Goal: Task Accomplishment & Management: Use online tool/utility

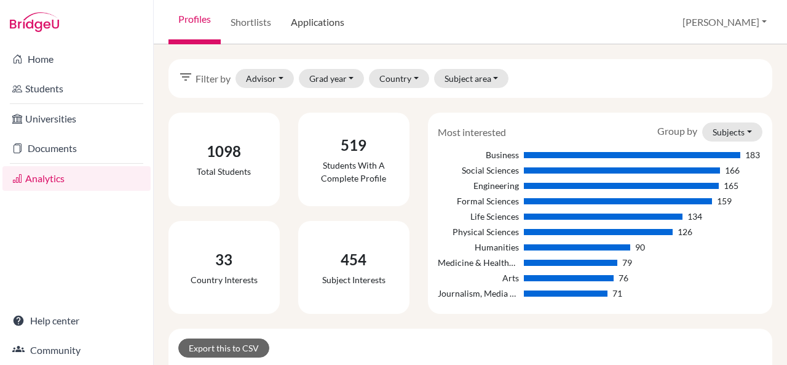
click at [325, 18] on link "Applications" at bounding box center [317, 22] width 73 height 44
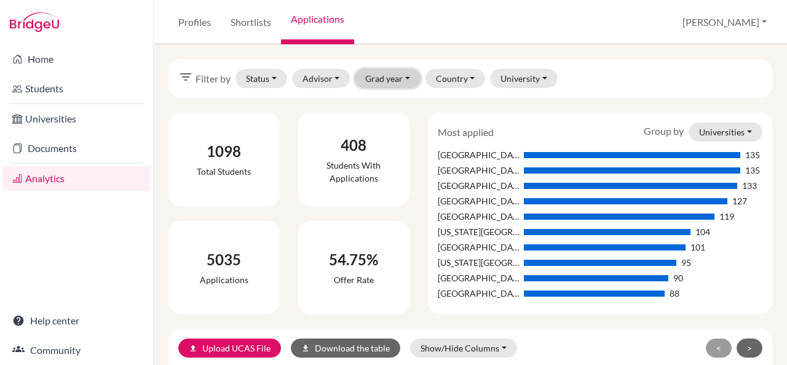
click at [405, 79] on button "Grad year" at bounding box center [388, 78] width 66 height 19
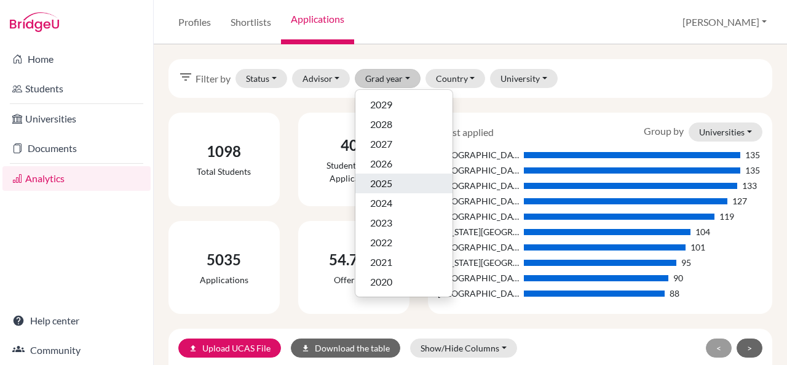
click at [394, 181] on div "2025" at bounding box center [404, 183] width 68 height 15
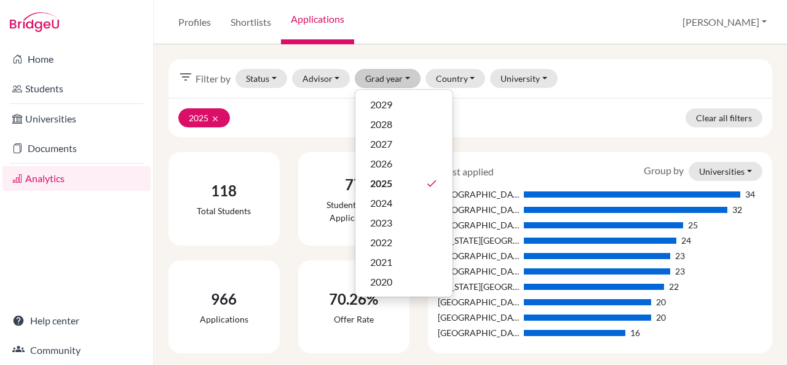
click at [545, 108] on div "2025 clear Clear all filters" at bounding box center [471, 117] width 604 height 39
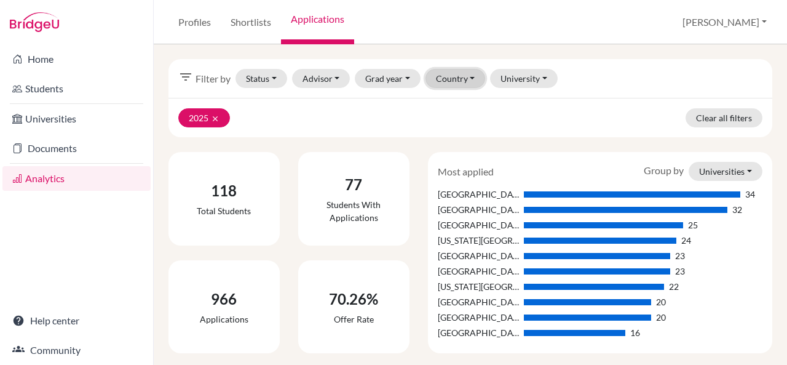
click at [474, 80] on button "Country" at bounding box center [456, 78] width 60 height 19
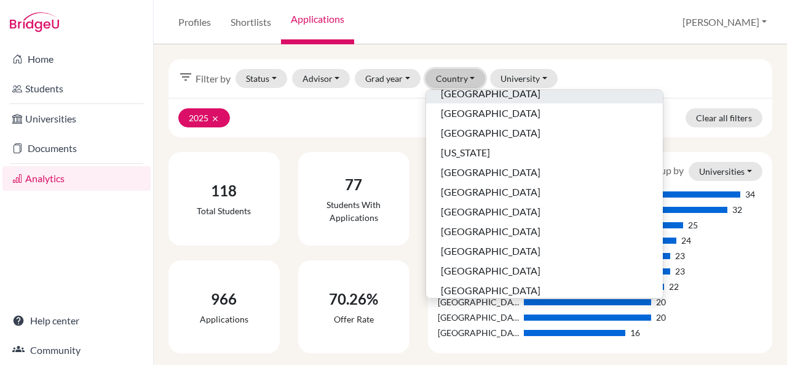
scroll to position [156, 0]
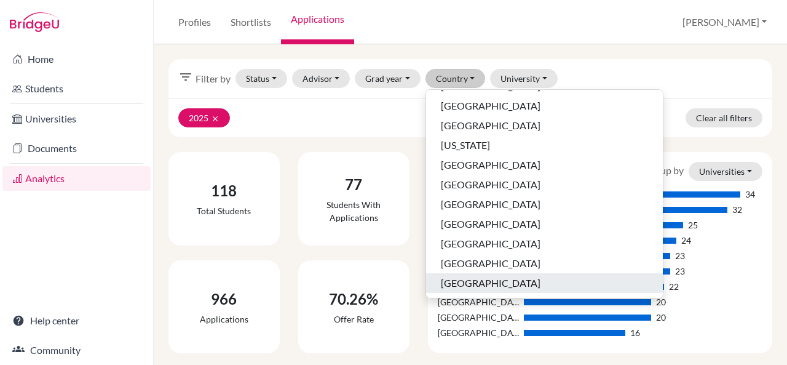
click at [476, 281] on span "United States of America" at bounding box center [491, 283] width 100 height 15
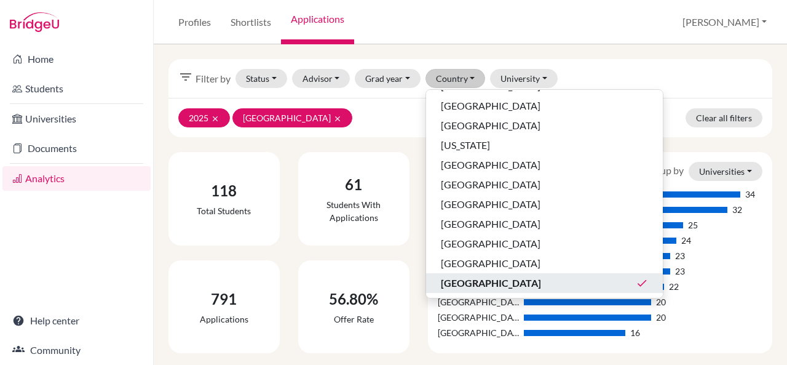
click at [616, 109] on div "2025 clear United States of America clear Clear all filters" at bounding box center [471, 117] width 604 height 39
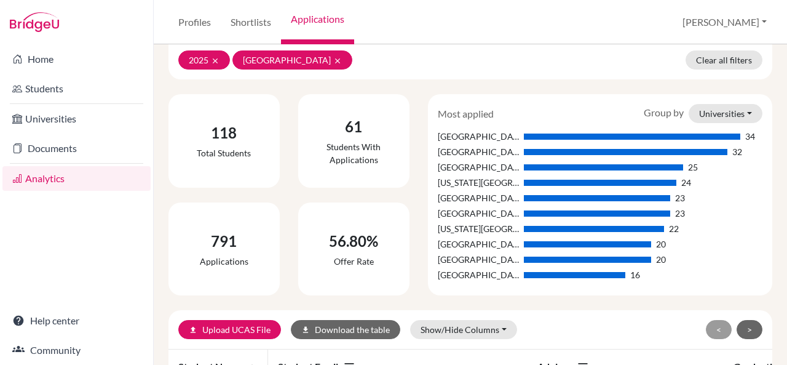
scroll to position [57, 0]
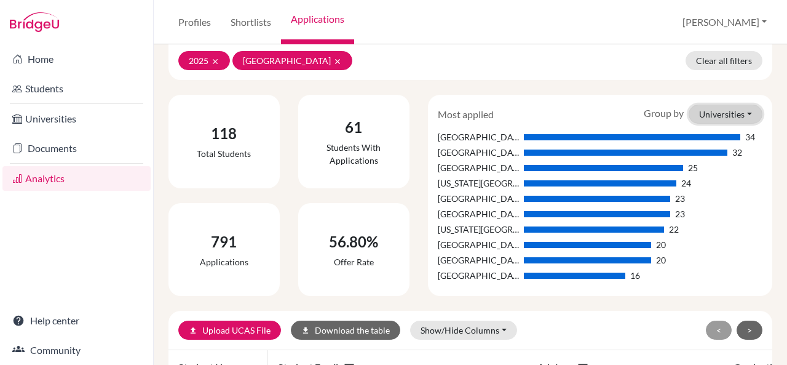
click at [743, 118] on button "Universities" at bounding box center [726, 114] width 74 height 19
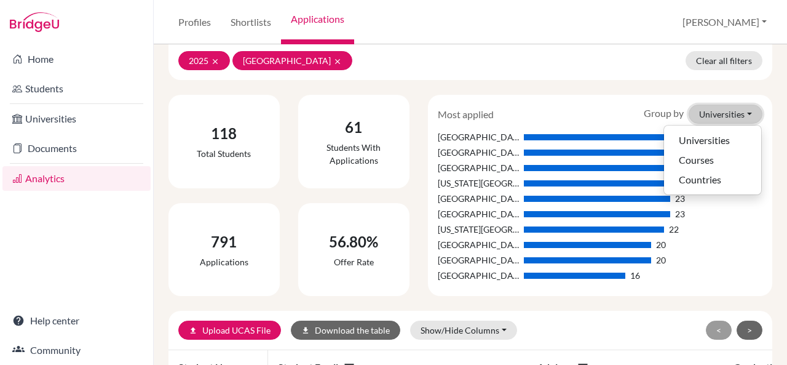
click at [743, 118] on button "Universities" at bounding box center [726, 114] width 74 height 19
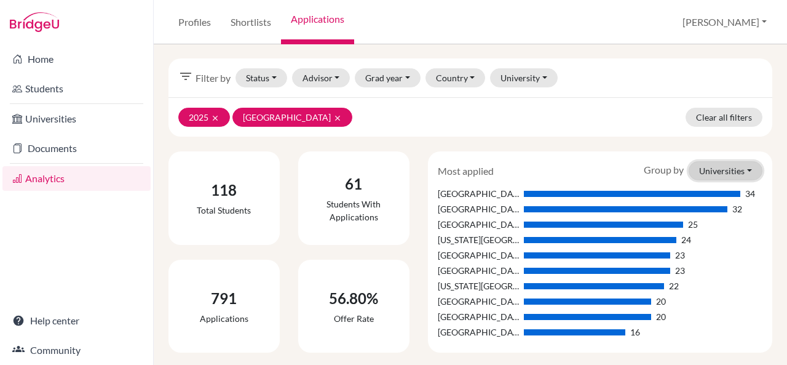
scroll to position [0, 0]
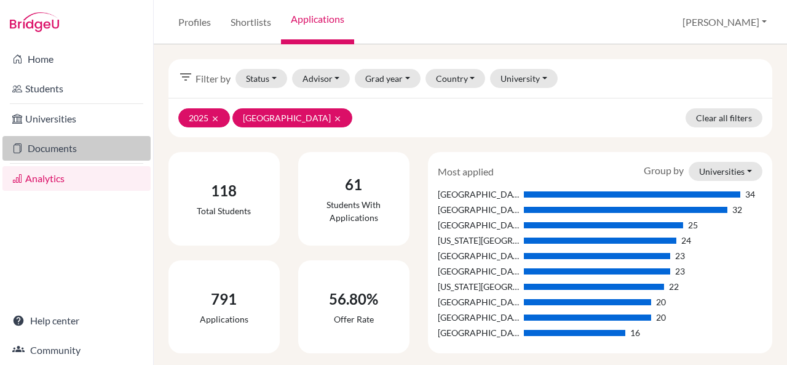
click at [100, 150] on link "Documents" at bounding box center [76, 148] width 148 height 25
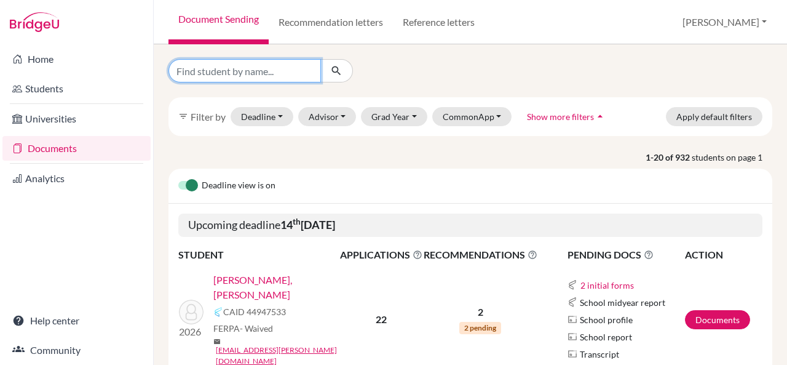
click at [293, 72] on input "Find student by name..." at bounding box center [245, 70] width 153 height 23
type input "[PERSON_NAME]"
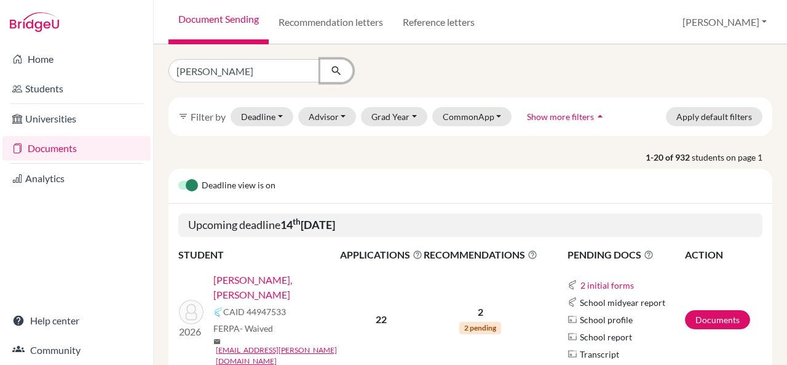
click at [340, 69] on icon "submit" at bounding box center [336, 71] width 12 height 12
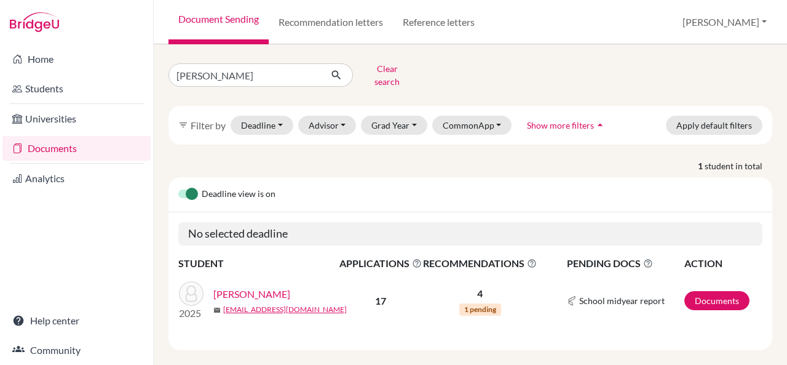
click at [246, 287] on link "[PERSON_NAME]" at bounding box center [251, 294] width 77 height 15
